Goal: Find contact information: Find contact information

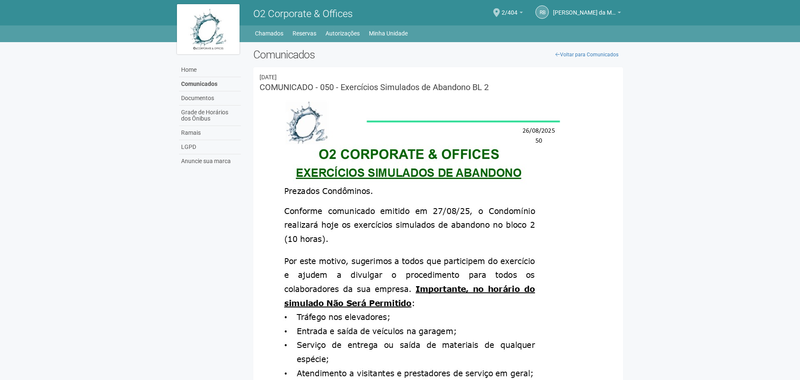
click at [271, 27] on div "Home Home Comunicados Documentos Grade de Horários dos Ônibus Ramais LGPD Anunc…" at bounding box center [400, 32] width 459 height 14
click at [271, 38] on link "Chamados" at bounding box center [269, 34] width 28 height 12
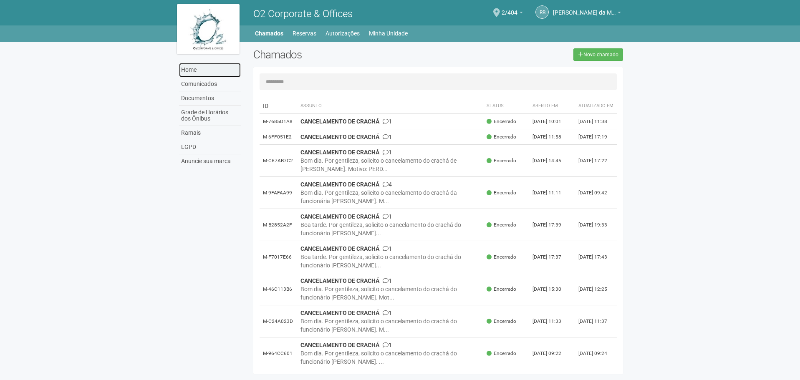
click at [193, 69] on link "Home" at bounding box center [210, 70] width 62 height 14
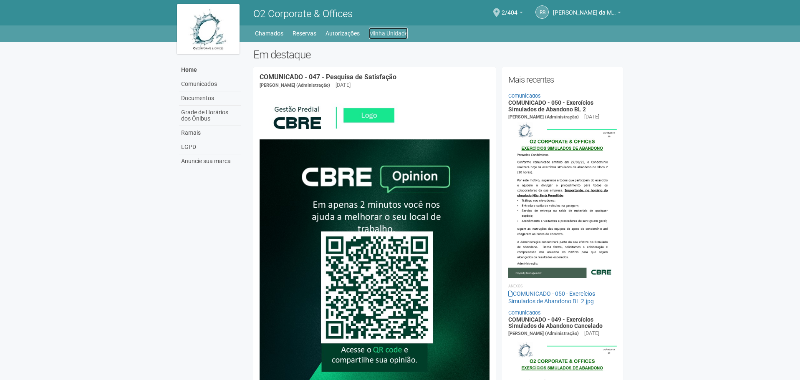
click at [383, 35] on link "Minha Unidade" at bounding box center [388, 34] width 39 height 12
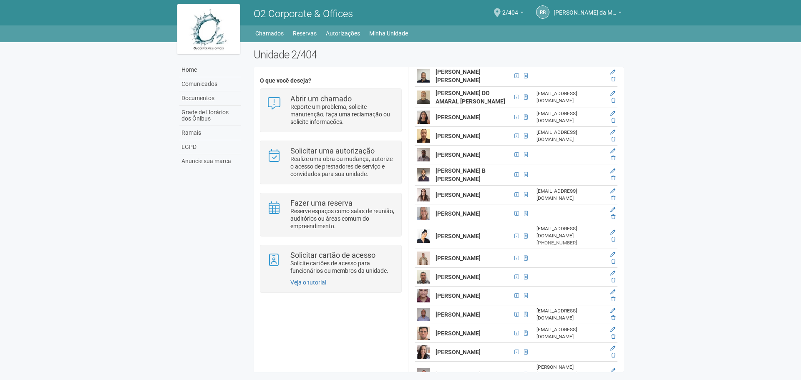
scroll to position [1585, 0]
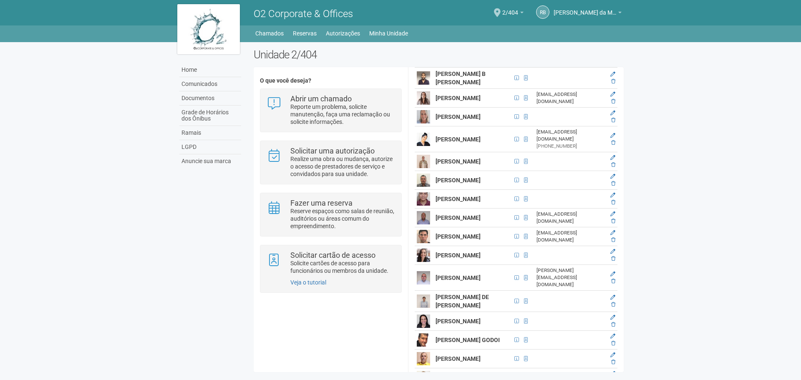
drag, startPoint x: 436, startPoint y: 197, endPoint x: 485, endPoint y: 213, distance: 50.9
click at [485, 30] on td "[PERSON_NAME]" at bounding box center [472, 20] width 78 height 19
copy strong "[PERSON_NAME]"
click at [206, 222] on div "Home Comunicados Documentos Grade de Horários dos Ônibus Ramais LGPD Anuncie su…" at bounding box center [400, 209] width 459 height 334
drag, startPoint x: 462, startPoint y: 208, endPoint x: 433, endPoint y: 208, distance: 29.2
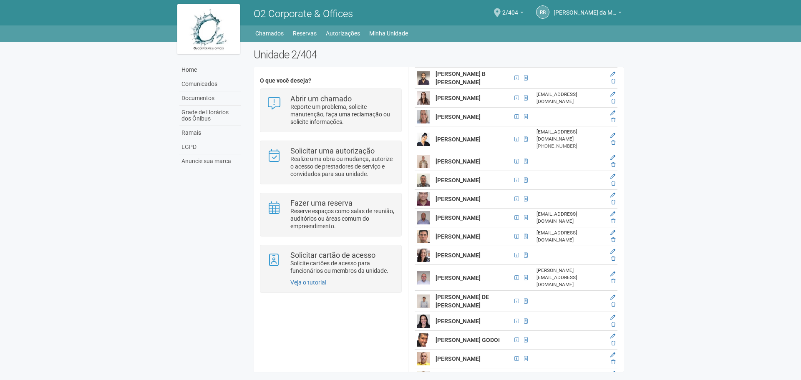
click at [433, 30] on td "[PERSON_NAME]" at bounding box center [472, 20] width 78 height 19
copy strong "EBISAWA"
click at [218, 210] on div "Home Comunicados Documentos Grade de Horários dos Ônibus Ramais LGPD Anuncie su…" at bounding box center [400, 209] width 459 height 334
